Goal: Check status: Check status

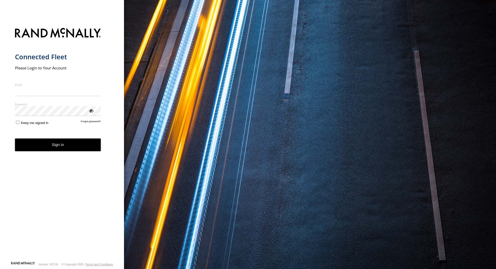
type input "**********"
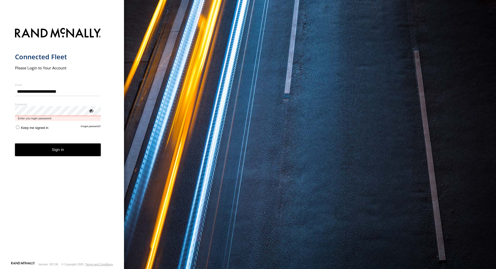
click at [15, 143] on button "Sign in" at bounding box center [58, 149] width 86 height 13
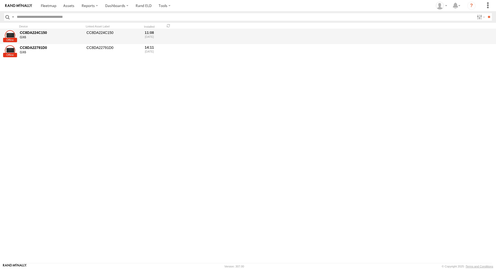
click at [33, 31] on div "CC8DA224C150" at bounding box center [51, 32] width 63 height 5
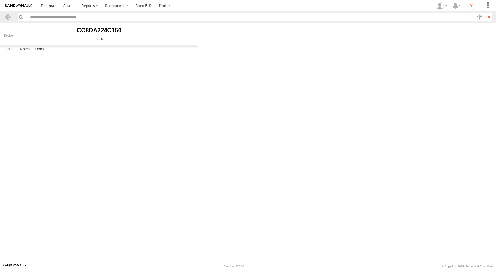
click at [270, 46] on body "?" at bounding box center [248, 134] width 496 height 269
click at [0, 0] on span at bounding box center [0, 0] width 0 height 0
click at [0, 0] on div "Last Ping: 17:36 [DATE]" at bounding box center [0, 0] width 0 height 0
click at [170, 25] on div "CC8DA224C150 Device GX6" at bounding box center [99, 34] width 198 height 22
click at [6, 17] on link at bounding box center [7, 16] width 7 height 7
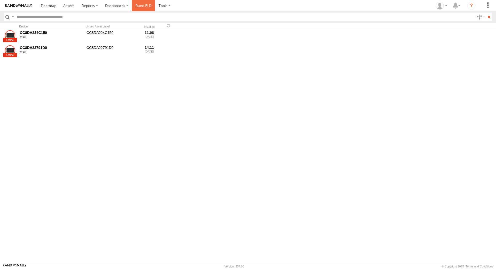
click at [142, 5] on link "Rand ELD" at bounding box center [143, 5] width 23 height 11
